Goal: Unclear: Unclear

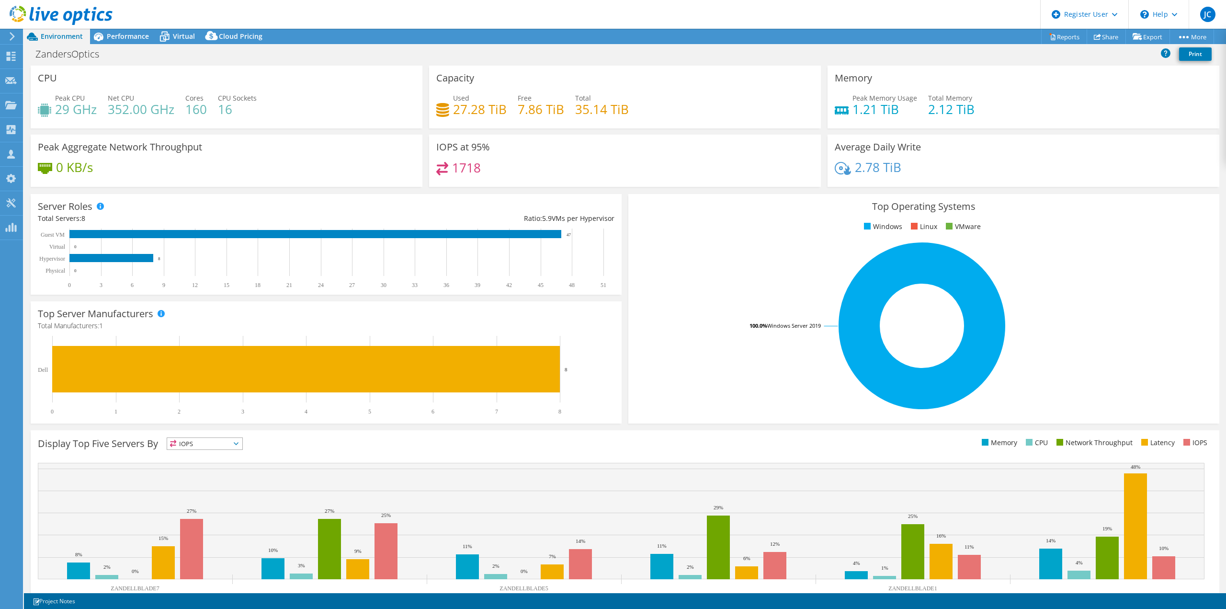
select select "USEast"
select select "USD"
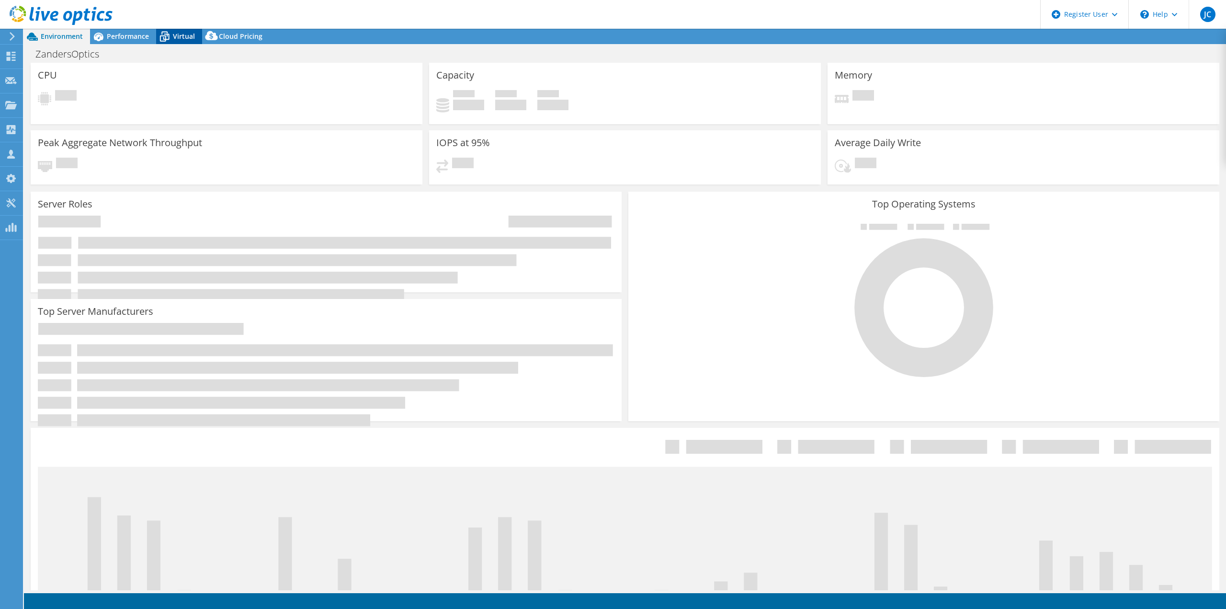
select select "USEast"
